Goal: Transaction & Acquisition: Purchase product/service

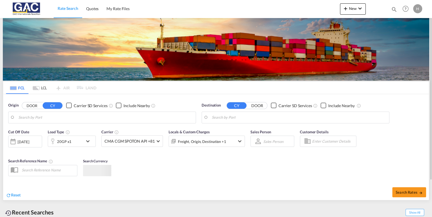
type input "[GEOGRAPHIC_DATA], DEBRV"
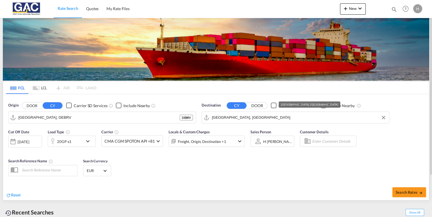
click at [259, 118] on input "[GEOGRAPHIC_DATA], [GEOGRAPHIC_DATA]" at bounding box center [299, 117] width 174 height 8
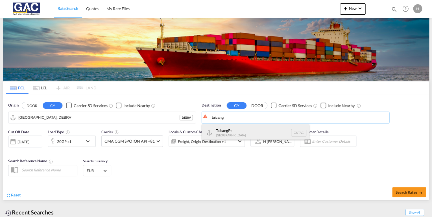
click at [228, 128] on div "Taicang Pt [GEOGRAPHIC_DATA] CNTAC" at bounding box center [255, 132] width 107 height 17
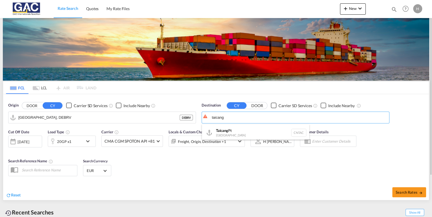
type input "Taicang Pt, CNTAC"
click at [324, 105] on div "Checkbox No Ink" at bounding box center [323, 106] width 6 height 6
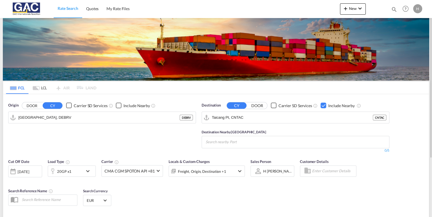
click at [324, 105] on div "Checkbox No Ink" at bounding box center [323, 106] width 6 height 6
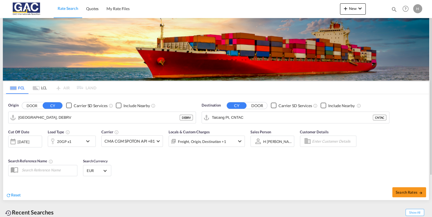
click at [119, 106] on div "Checkbox No Ink" at bounding box center [119, 106] width 6 height 6
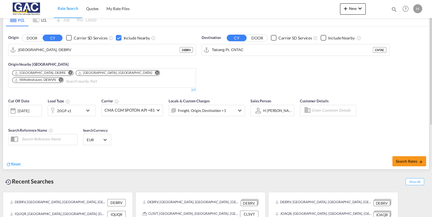
scroll to position [88, 0]
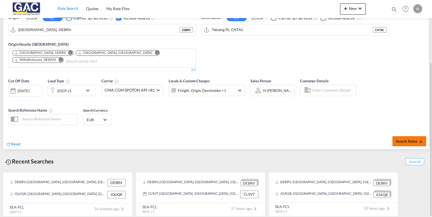
click at [410, 141] on span "Search Rates" at bounding box center [408, 141] width 27 height 5
type input "DEBRV to CNTAC / [DATE]"
